Goal: Entertainment & Leisure: Consume media (video, audio)

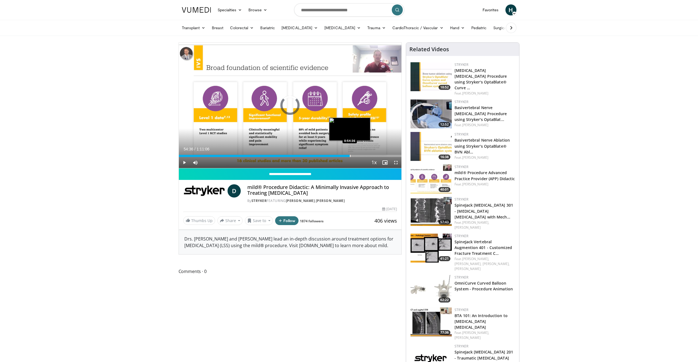
click at [350, 153] on div "Loaded : 1.39% 0:54:36 0:54:36" at bounding box center [290, 154] width 223 height 5
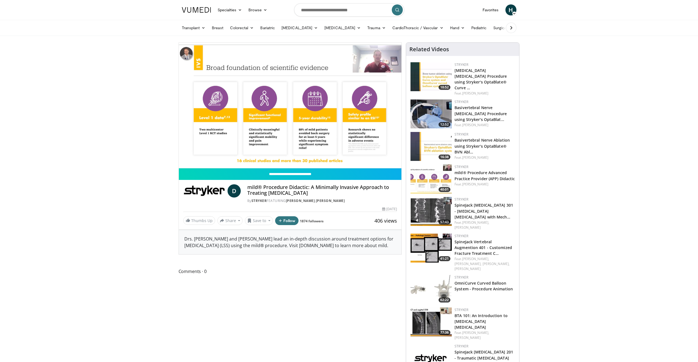
click at [345, 156] on div "10 seconds Tap to unmute" at bounding box center [290, 105] width 223 height 125
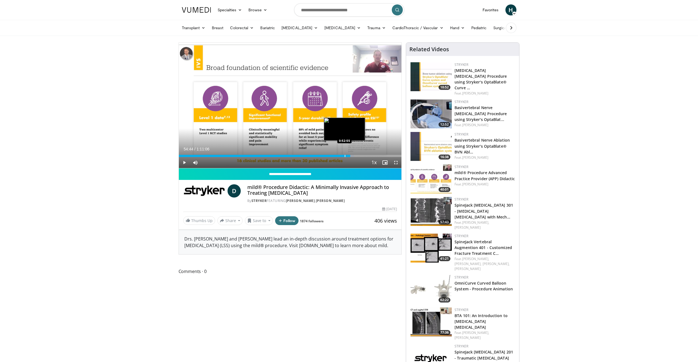
click at [345, 155] on div "Progress Bar" at bounding box center [345, 156] width 1 height 2
click at [346, 155] on div "Progress Bar" at bounding box center [346, 156] width 1 height 2
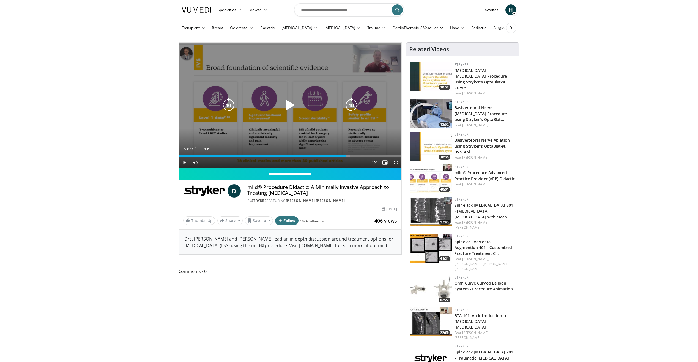
click at [371, 109] on div "10 seconds Tap to unmute" at bounding box center [290, 105] width 223 height 125
click at [339, 154] on div "Loaded : 87.89% 0:51:05 0:51:26" at bounding box center [290, 154] width 223 height 5
click at [317, 138] on div "10 seconds Tap to unmute" at bounding box center [290, 105] width 223 height 125
